Goal: Understand process/instructions

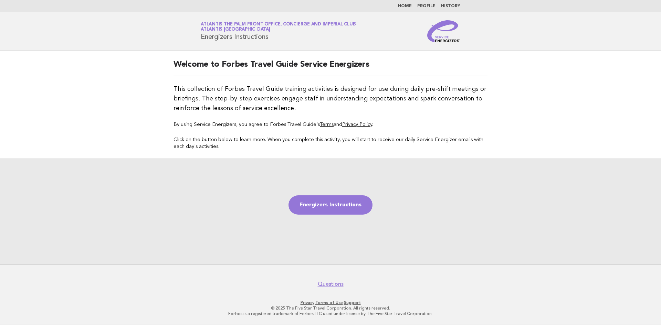
click at [405, 6] on link "Home" at bounding box center [405, 6] width 14 height 4
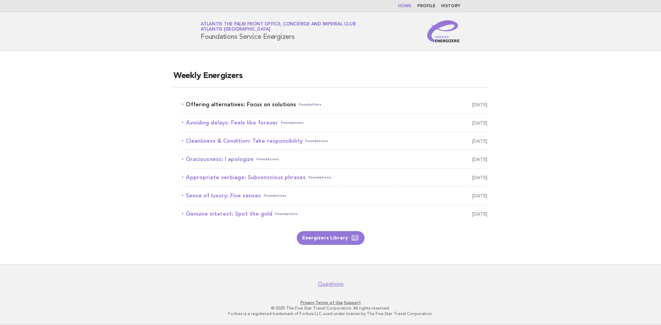
click at [267, 104] on link "Offering alternatives: Focus on solutions Foundations [DATE]" at bounding box center [335, 105] width 306 height 10
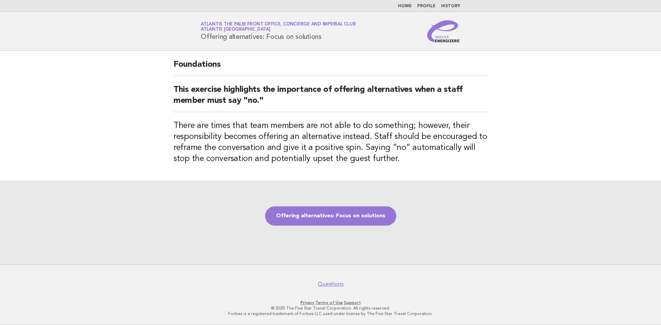
drag, startPoint x: 201, startPoint y: 38, endPoint x: 343, endPoint y: 40, distance: 142.2
click at [343, 40] on h1 "Service Energizers Atlantis The Palm Front Office, Concierge and Imperial Club …" at bounding box center [278, 31] width 155 height 18
copy h1 "Offering alternatives: Focus on solutions"
drag, startPoint x: 174, startPoint y: 120, endPoint x: 177, endPoint y: 124, distance: 4.7
click at [177, 124] on div "Foundations This exercise highlights the importance of offering alternatives wh…" at bounding box center [330, 116] width 331 height 130
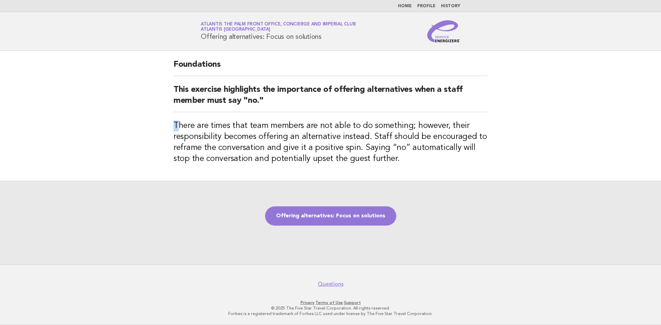
click at [177, 124] on h3 "There are times that team members are not able to do something; however, their …" at bounding box center [331, 143] width 314 height 44
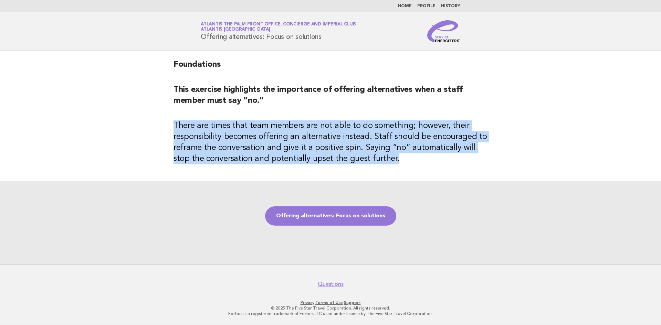
drag, startPoint x: 172, startPoint y: 124, endPoint x: 394, endPoint y: 166, distance: 226.1
click at [394, 166] on div "Foundations This exercise highlights the importance of offering alternatives wh…" at bounding box center [330, 116] width 331 height 130
copy h3 "There are times that team members are not able to do something; however, their …"
click at [336, 210] on link "Offering alternatives: Focus on solutions" at bounding box center [330, 216] width 131 height 19
click at [334, 217] on link "Offering alternatives: Focus on solutions" at bounding box center [330, 216] width 131 height 19
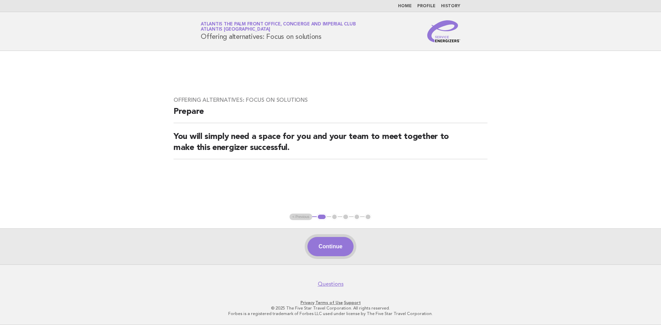
click at [325, 250] on button "Continue" at bounding box center [331, 246] width 46 height 19
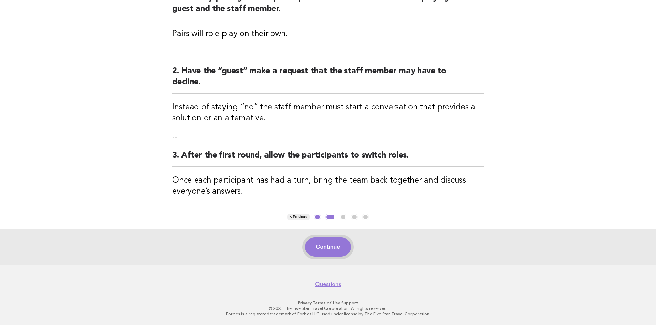
click at [319, 244] on button "Continue" at bounding box center [328, 247] width 46 height 19
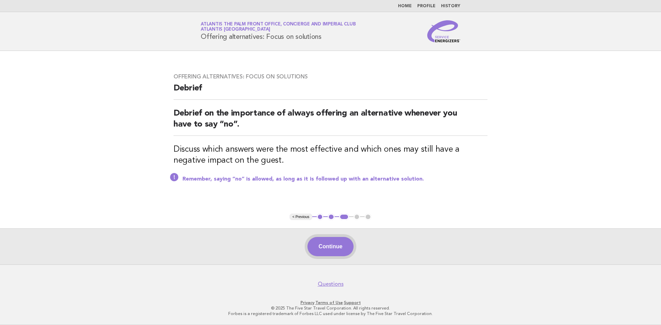
click at [342, 256] on button "Continue" at bounding box center [331, 246] width 46 height 19
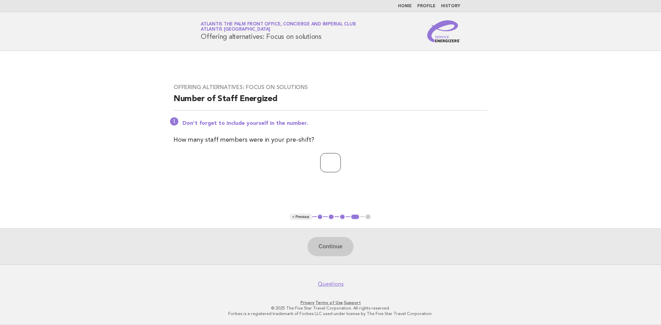
click at [330, 163] on input "number" at bounding box center [330, 162] width 21 height 19
type input "*"
click at [320, 244] on button "Continue" at bounding box center [331, 246] width 46 height 19
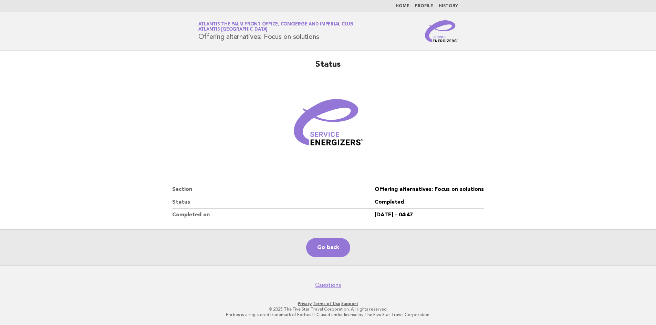
click at [556, 148] on main "Status Section Offering alternatives: Focus on solutions Status Completed Compl…" at bounding box center [328, 158] width 656 height 215
